Goal: Task Accomplishment & Management: Manage account settings

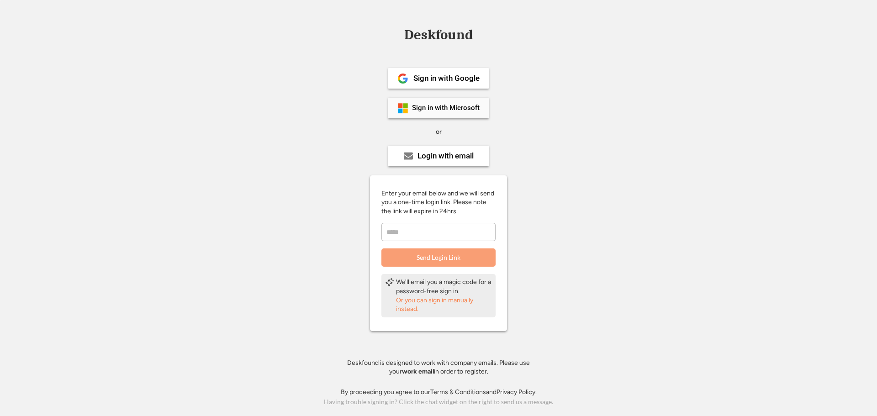
click at [427, 106] on div "Sign in with Microsoft" at bounding box center [446, 108] width 68 height 7
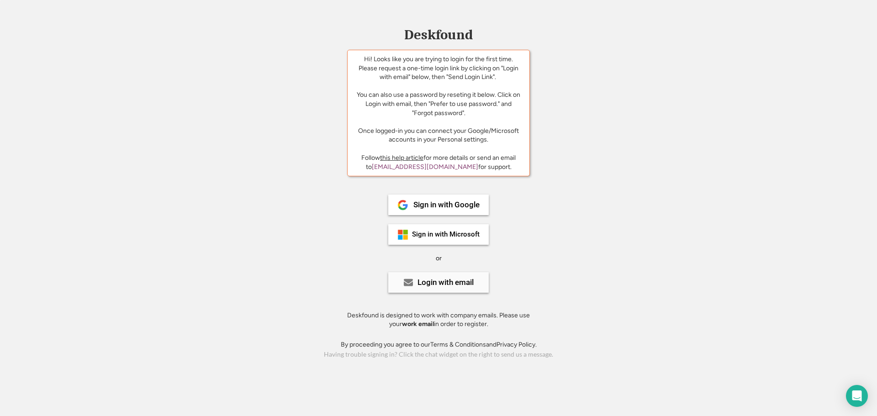
click at [446, 284] on div "Login with email" at bounding box center [445, 283] width 56 height 8
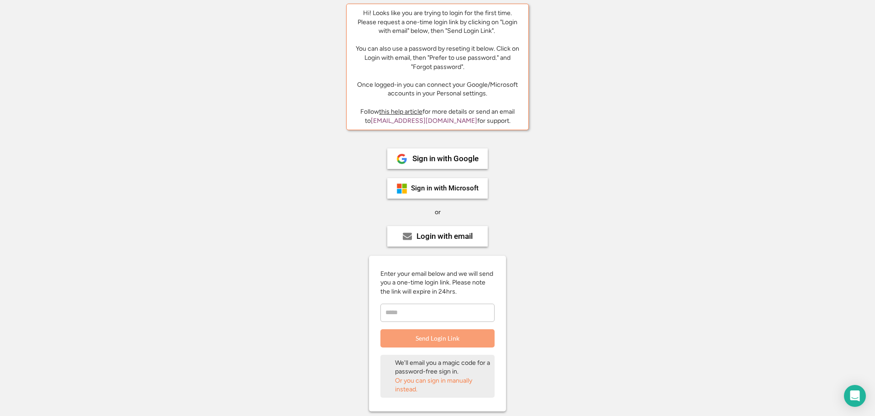
scroll to position [119, 0]
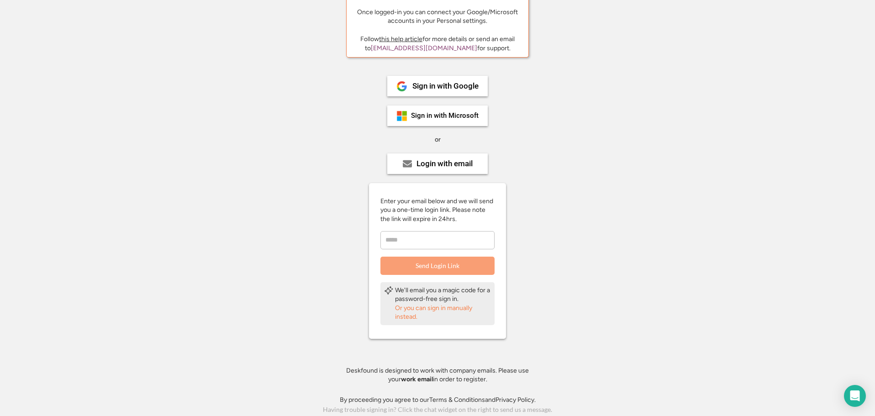
click at [443, 243] on input "email" at bounding box center [437, 240] width 114 height 18
click at [410, 312] on div "Or you can sign in manually instead." at bounding box center [443, 313] width 96 height 18
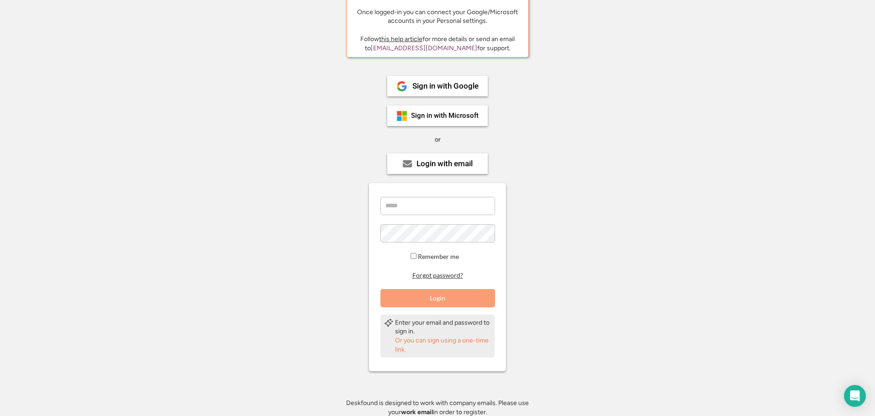
click at [425, 274] on button "Forgot password?" at bounding box center [437, 275] width 53 height 9
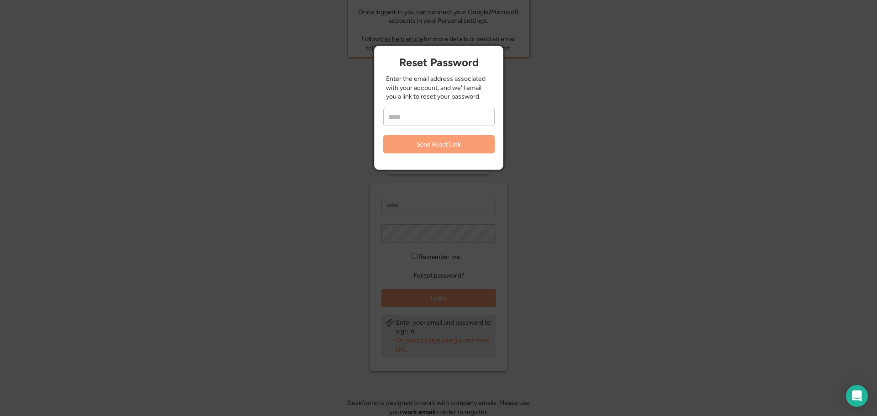
click at [422, 111] on input "email" at bounding box center [438, 117] width 111 height 18
type input "**********"
click at [444, 143] on button "Send Reset Link" at bounding box center [438, 144] width 111 height 18
